Goal: Information Seeking & Learning: Find contact information

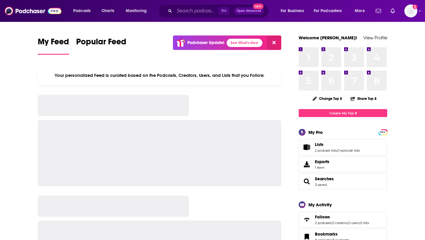
click at [171, 11] on icon "Search podcasts, credits, & more..." at bounding box center [169, 10] width 3 height 3
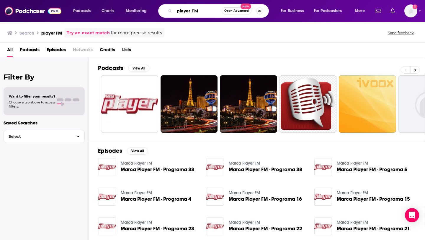
drag, startPoint x: 209, startPoint y: 11, endPoint x: 150, endPoint y: -8, distance: 61.5
click at [150, 0] on html "Podcasts Charts Monitoring player FM Open Advanced New For Business For Podcast…" at bounding box center [212, 120] width 425 height 240
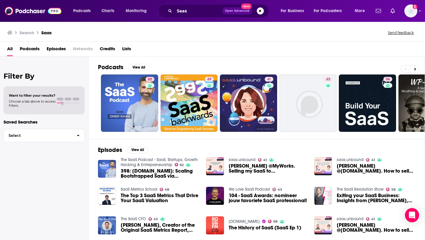
click at [199, 15] on div "Saas Open Advanced New" at bounding box center [213, 11] width 111 height 14
click at [199, 14] on input "Saas" at bounding box center [198, 10] width 48 height 9
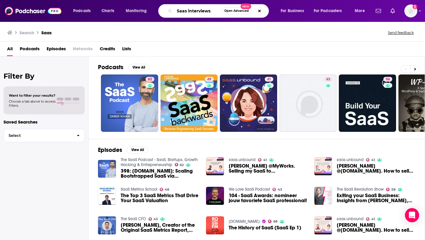
type input "Saas interviews"
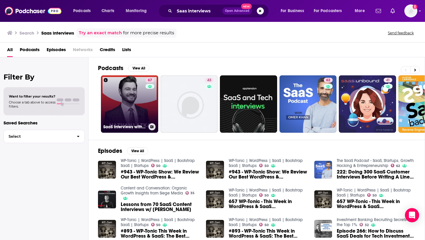
click at [121, 99] on link "67 SaaS Interviews with CEOs, Startups, Founders" at bounding box center [129, 103] width 57 height 57
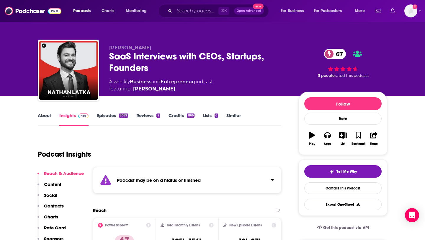
click at [107, 117] on link "Episodes 3079" at bounding box center [112, 119] width 31 height 14
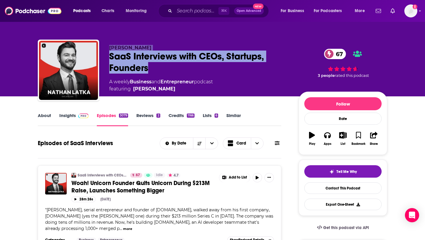
drag, startPoint x: 154, startPoint y: 66, endPoint x: 99, endPoint y: 59, distance: 55.3
click at [99, 59] on div "[PERSON_NAME] Interviews with CEOs, Startups, Founders 67 A weekly Business and…" at bounding box center [212, 72] width 349 height 64
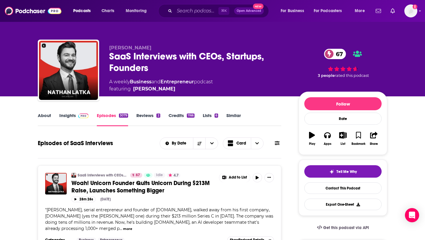
click at [120, 65] on div "SaaS Interviews with CEOs, Startups, Founders 67" at bounding box center [199, 61] width 180 height 23
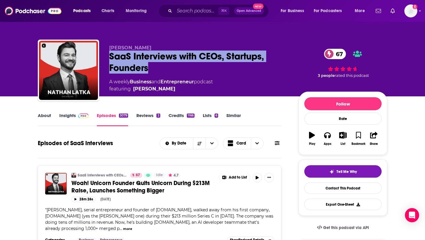
drag, startPoint x: 153, startPoint y: 68, endPoint x: 109, endPoint y: 55, distance: 46.0
click at [109, 55] on div "SaaS Interviews with CEOs, Startups, Founders 67" at bounding box center [199, 61] width 180 height 23
copy h2 "SaaS Interviews with CEOs, Startups, Founders"
click at [72, 116] on link "Insights" at bounding box center [73, 119] width 29 height 14
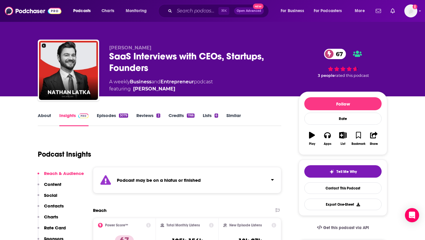
click at [58, 204] on p "Contacts" at bounding box center [54, 206] width 20 height 6
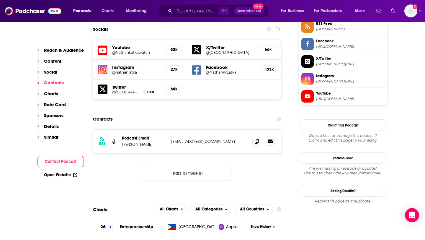
scroll to position [557, 0]
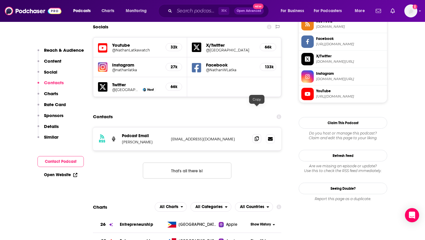
click at [255, 134] on span at bounding box center [256, 138] width 9 height 9
